Goal: Check status: Check status

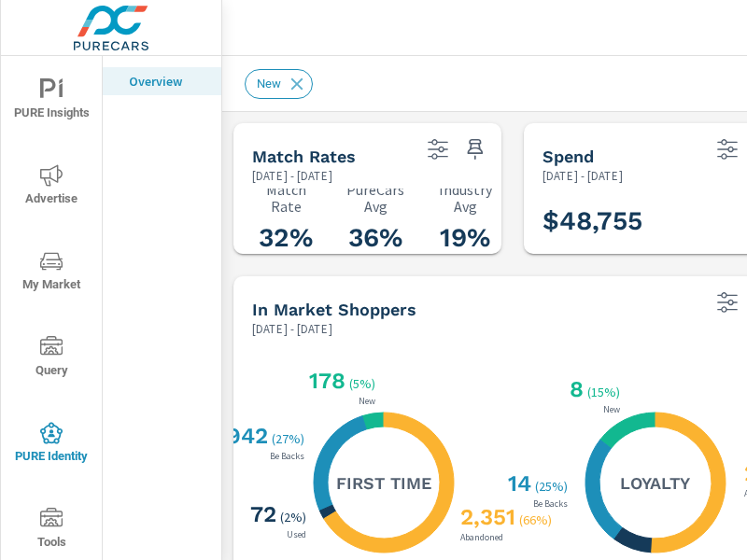
scroll to position [560, 0]
